Goal: Entertainment & Leisure: Consume media (video, audio)

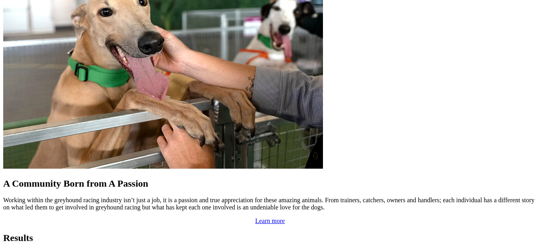
scroll to position [679, 0]
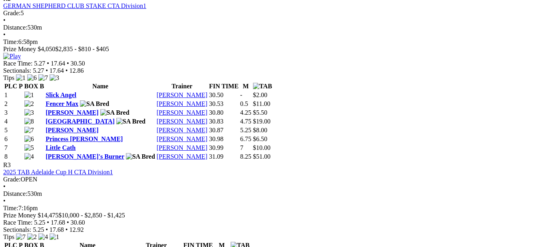
scroll to position [599, 0]
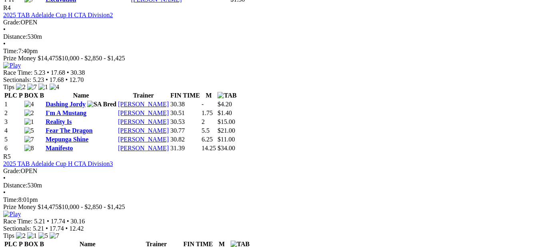
scroll to position [839, 0]
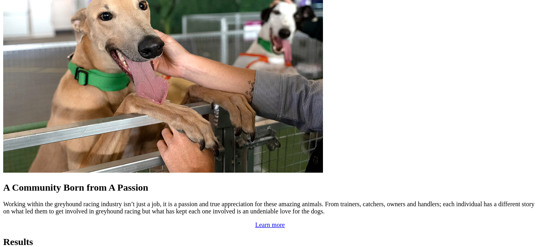
scroll to position [639, 0]
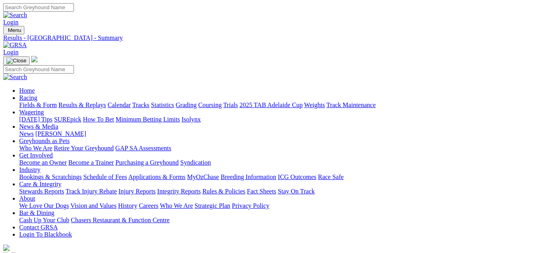
drag, startPoint x: 356, startPoint y: 21, endPoint x: 362, endPoint y: 35, distance: 15.4
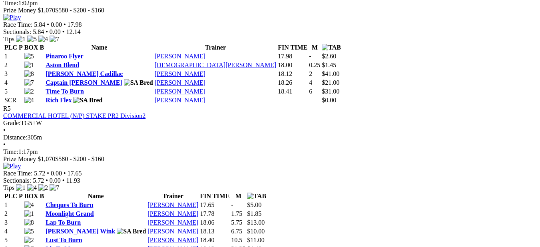
scroll to position [919, 0]
